Goal: Task Accomplishment & Management: Manage account settings

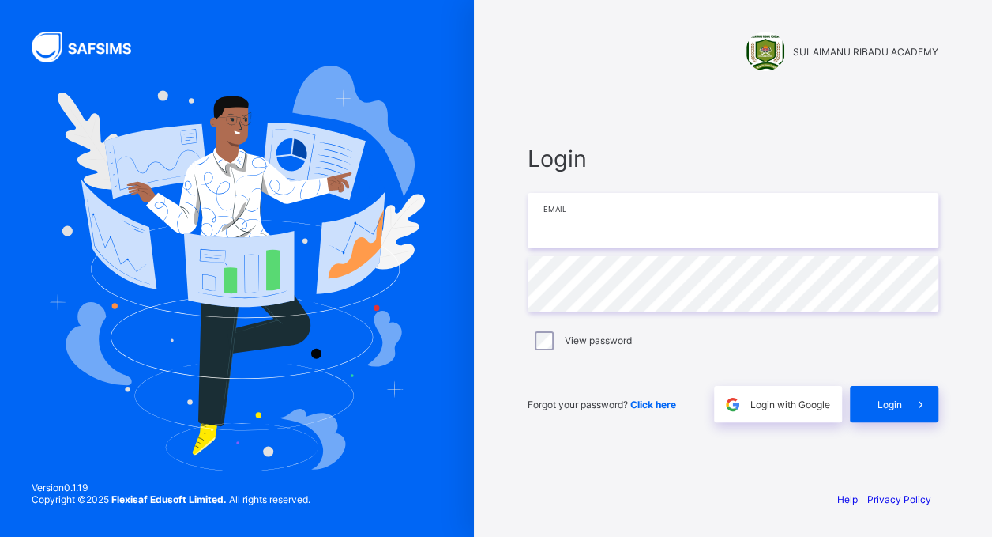
type input "**********"
click at [712, 40] on div "SULAIMANU RIBADU ACADEMY" at bounding box center [733, 52] width 411 height 40
click at [887, 398] on span "Login" at bounding box center [890, 404] width 24 height 12
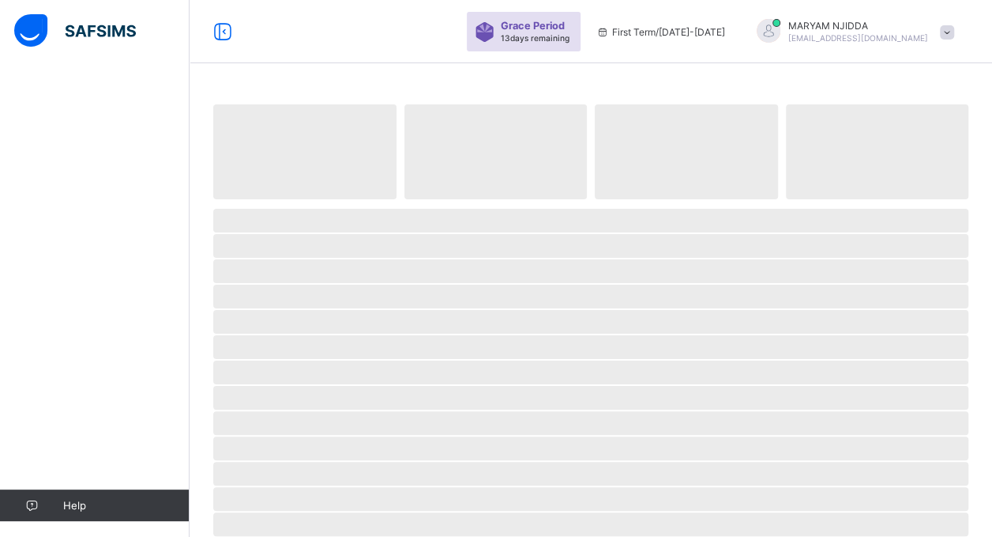
click at [801, 370] on span "‌" at bounding box center [590, 372] width 755 height 24
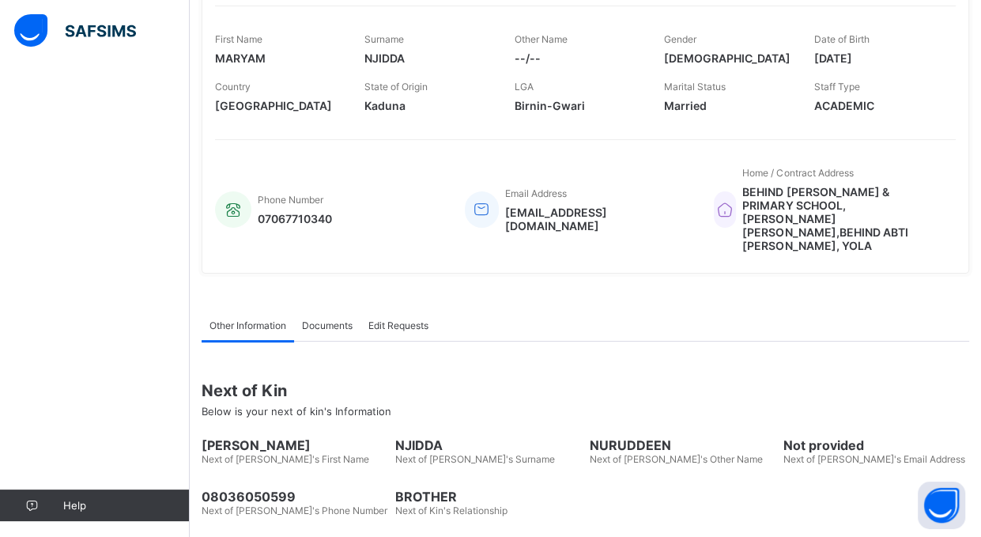
scroll to position [270, 0]
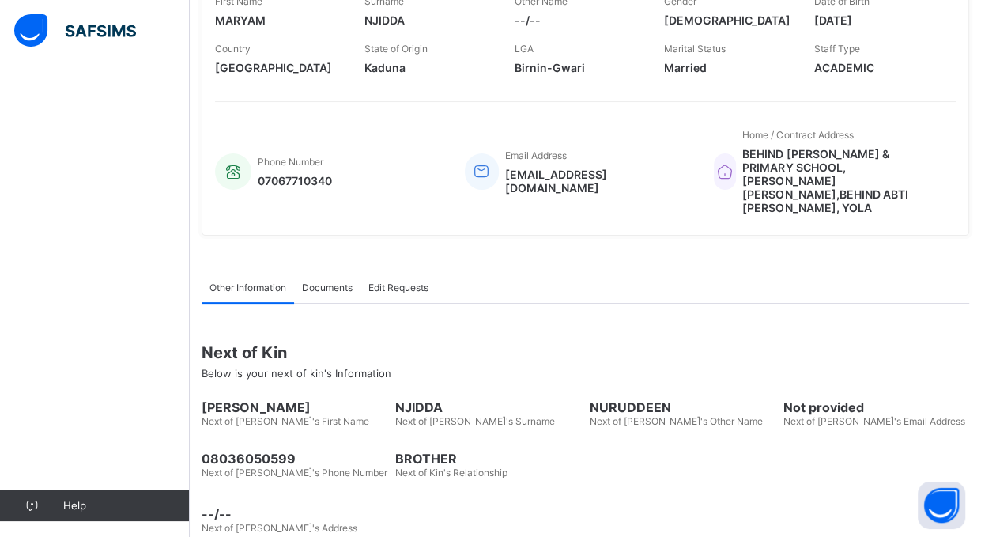
drag, startPoint x: 980, startPoint y: 378, endPoint x: 986, endPoint y: 373, distance: 8.4
click at [981, 373] on html "Welcome [PERSON_NAME] Period 13 days remaining First Term / [DATE]-[DATE] [PERS…" at bounding box center [490, 149] width 981 height 839
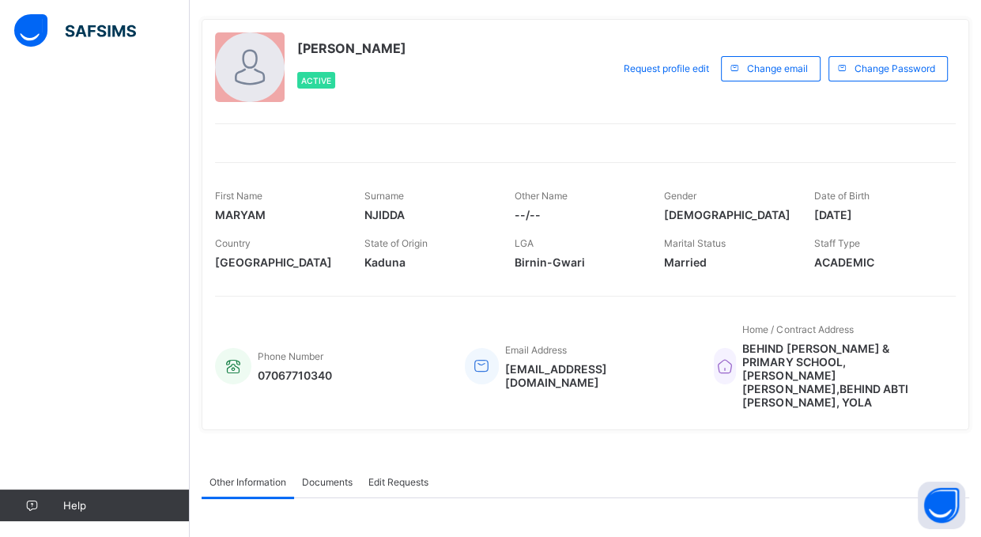
scroll to position [66, 0]
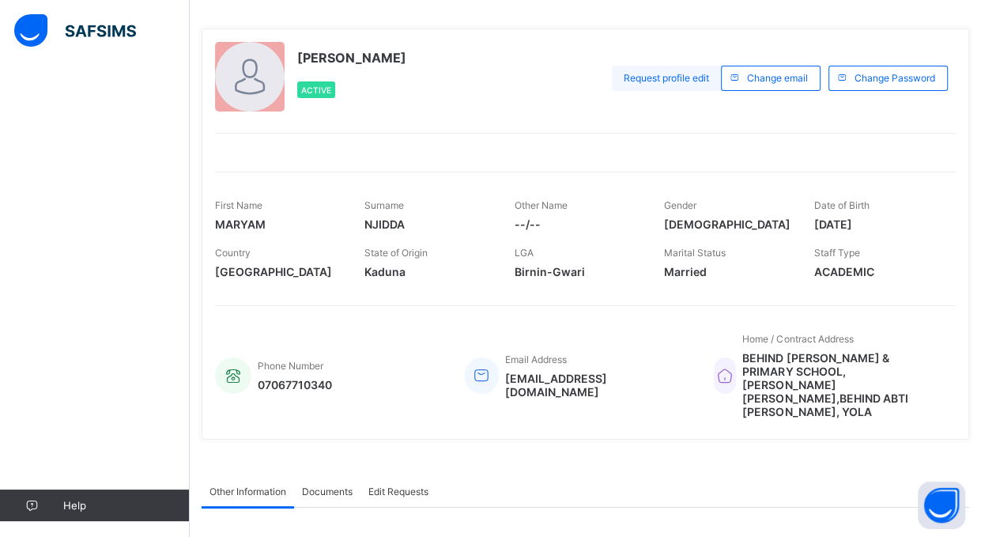
click at [678, 79] on span "Request profile edit" at bounding box center [665, 78] width 85 height 12
